Goal: Navigation & Orientation: Find specific page/section

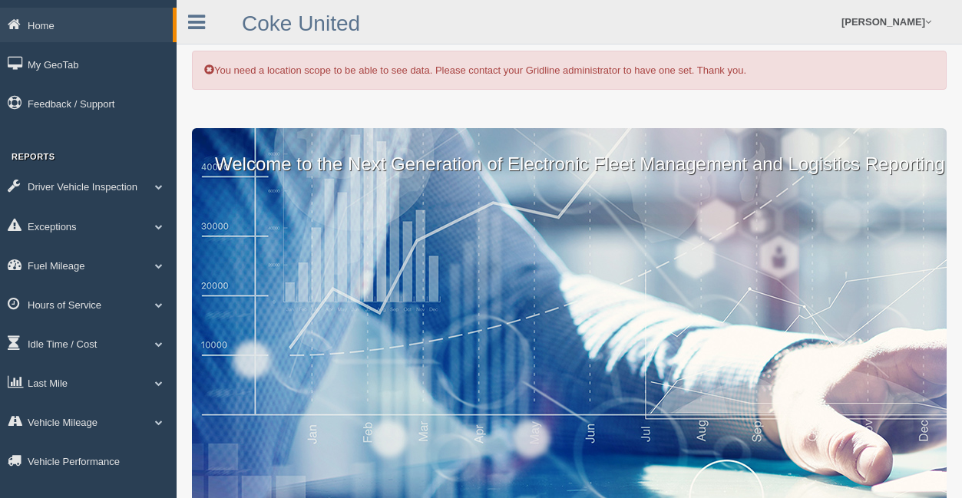
click at [402, 96] on div "You need a location scope to be able to see data. Please contact your Gridline …" at bounding box center [569, 256] width 785 height 512
click at [90, 348] on link "Idle Time / Cost" at bounding box center [88, 343] width 177 height 35
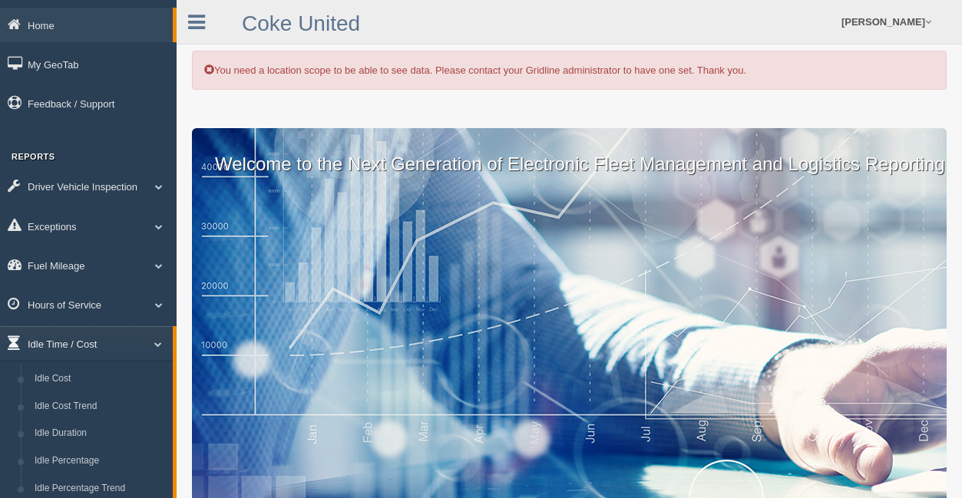
click at [90, 348] on link "Idle Time / Cost" at bounding box center [86, 343] width 173 height 35
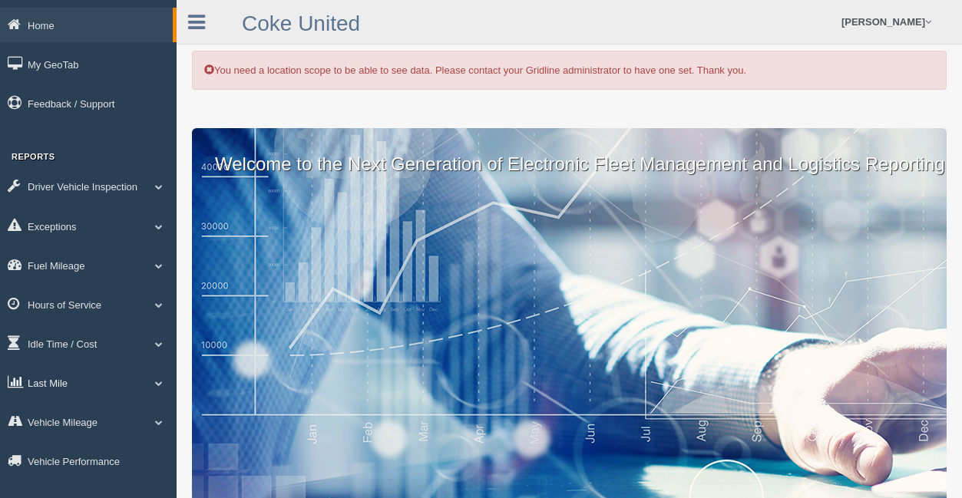
click at [87, 386] on link "Last Mile" at bounding box center [88, 382] width 177 height 35
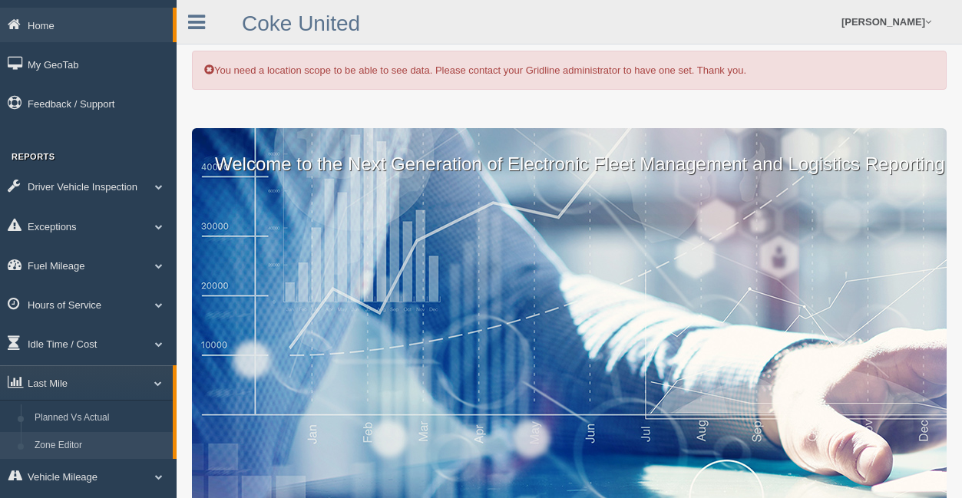
click at [81, 442] on link "Zone Editor" at bounding box center [100, 446] width 145 height 28
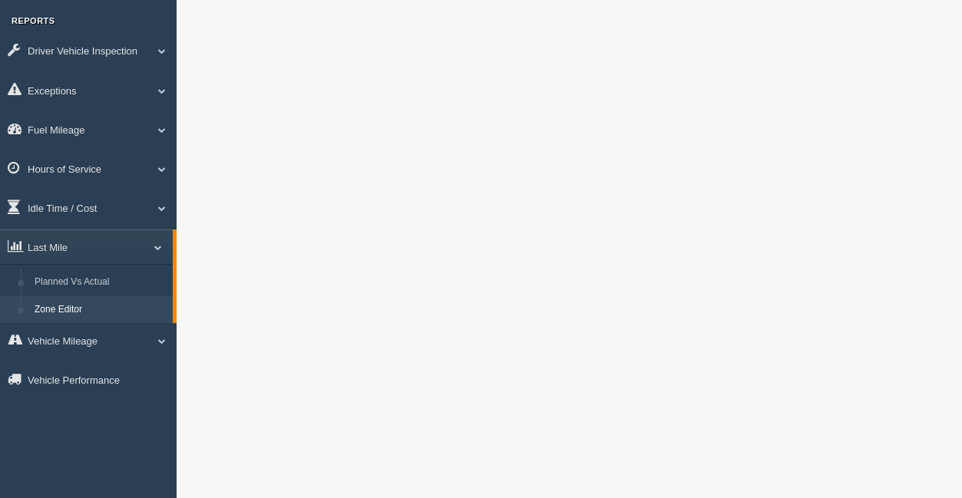
scroll to position [77, 0]
